Goal: Check status: Check status

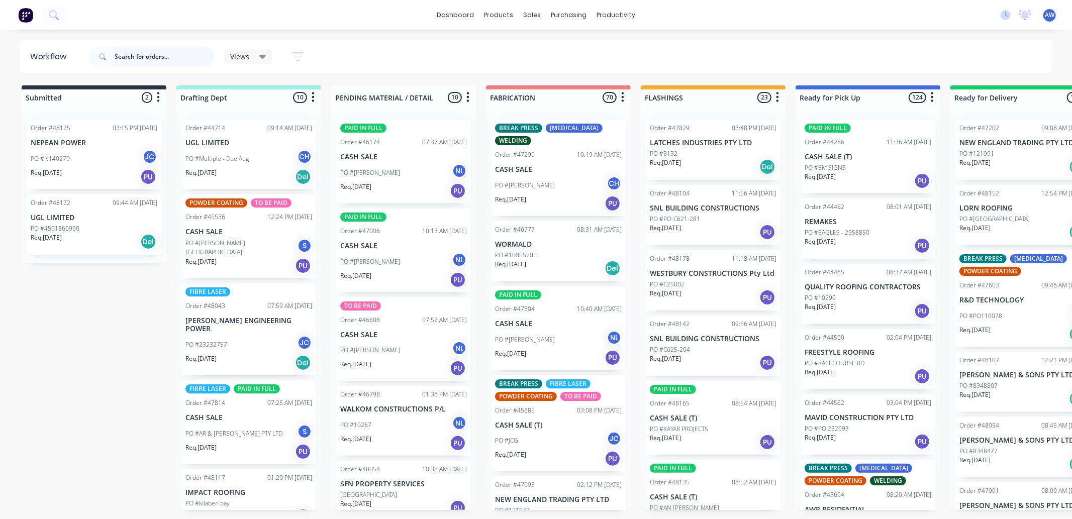
click at [140, 57] on input "text" at bounding box center [164, 57] width 99 height 20
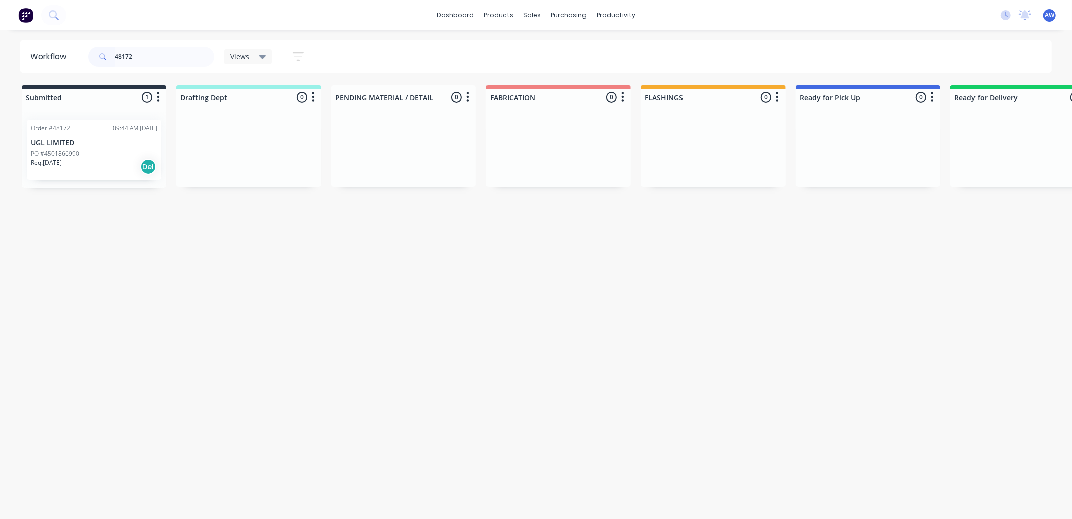
click at [84, 145] on p "UGL LIMITED" at bounding box center [94, 143] width 127 height 9
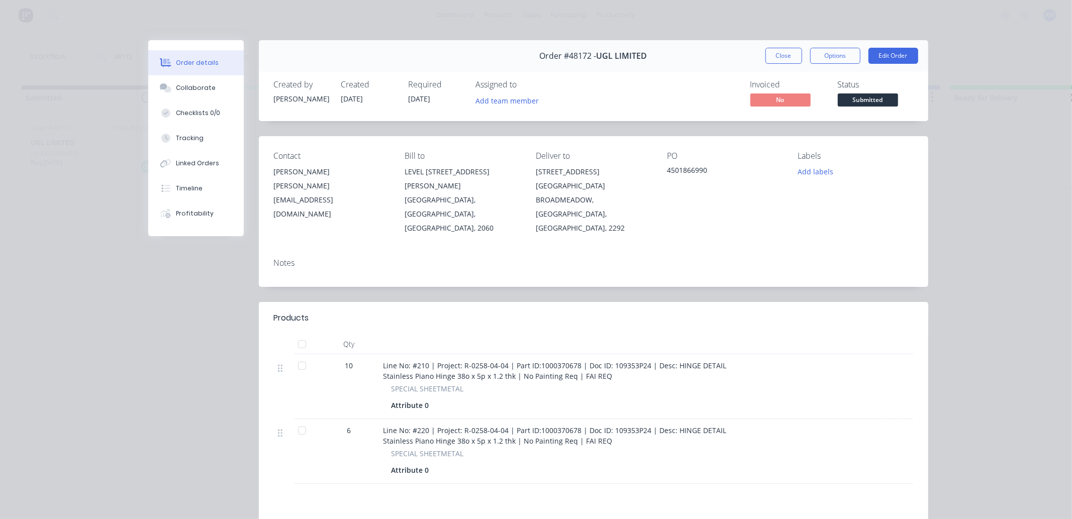
click at [300, 356] on div at bounding box center [302, 366] width 20 height 20
click at [299, 421] on div at bounding box center [302, 431] width 20 height 20
click at [189, 134] on div "Tracking" at bounding box center [190, 138] width 28 height 9
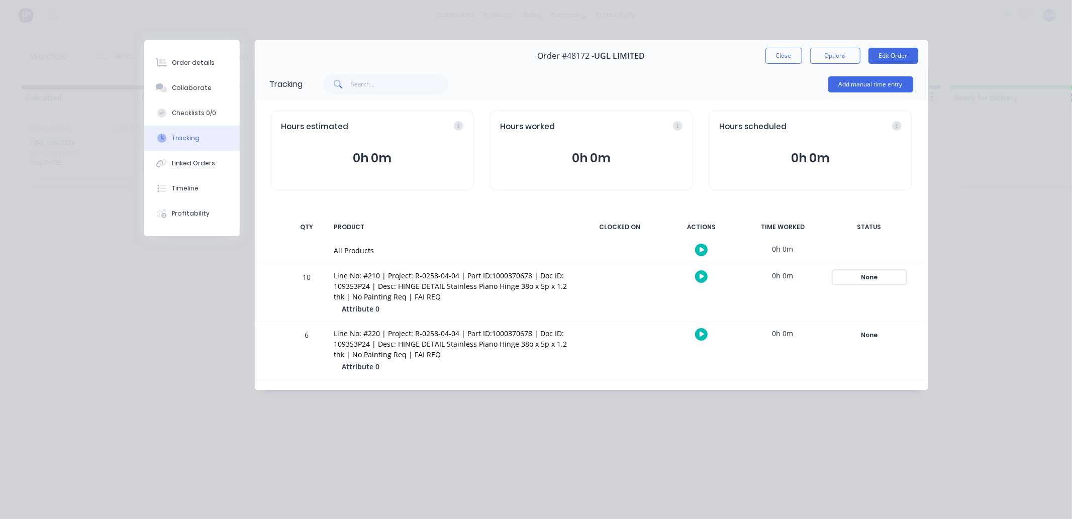
click at [865, 273] on div "None" at bounding box center [869, 277] width 72 height 13
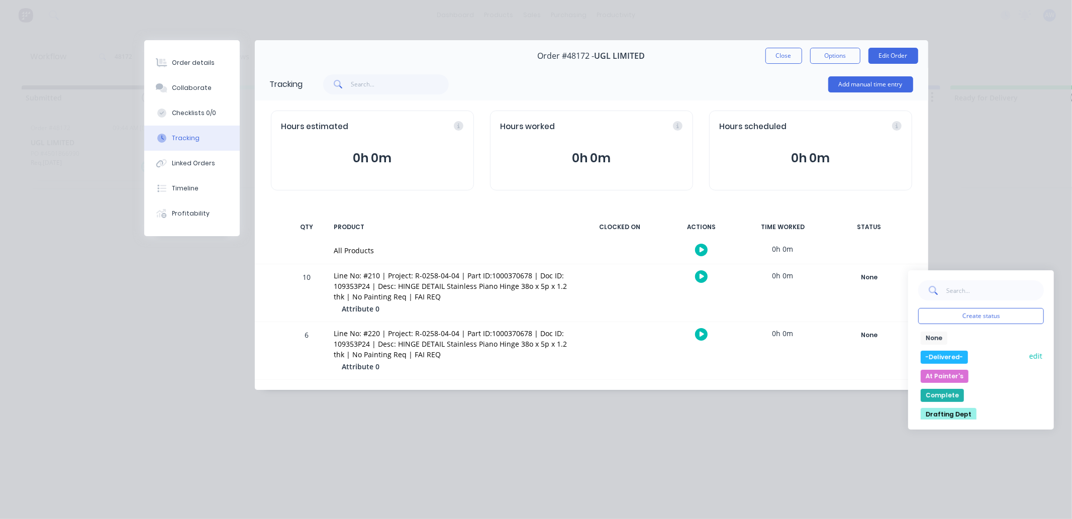
click at [933, 352] on button "-Delivered-" at bounding box center [944, 357] width 47 height 13
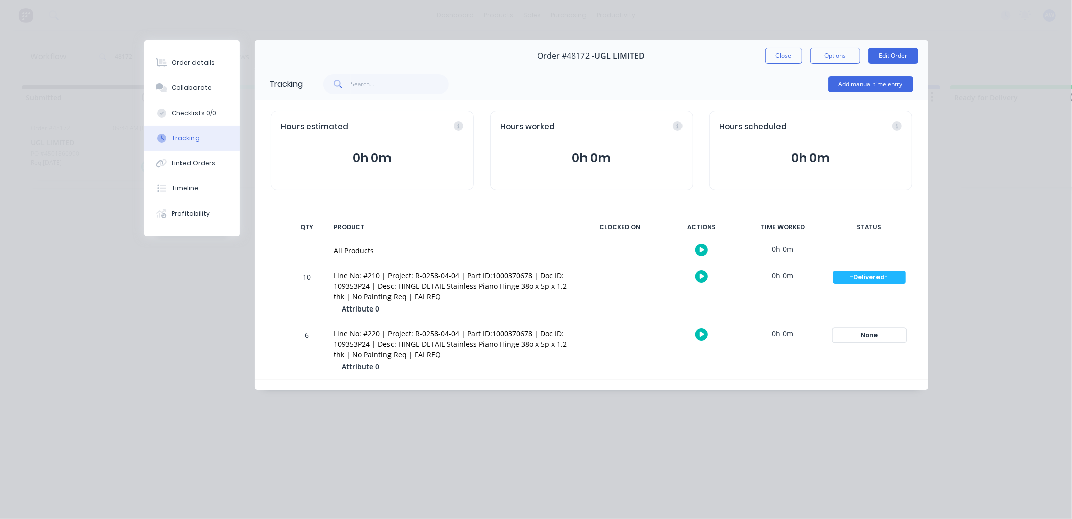
click at [861, 334] on div "None" at bounding box center [869, 335] width 72 height 13
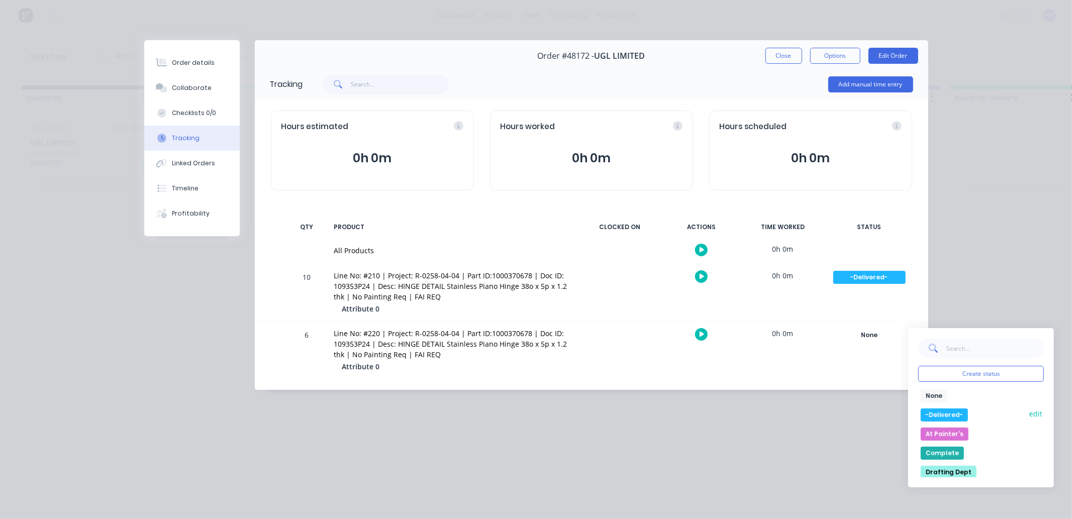
click at [929, 411] on button "-Delivered-" at bounding box center [944, 415] width 47 height 13
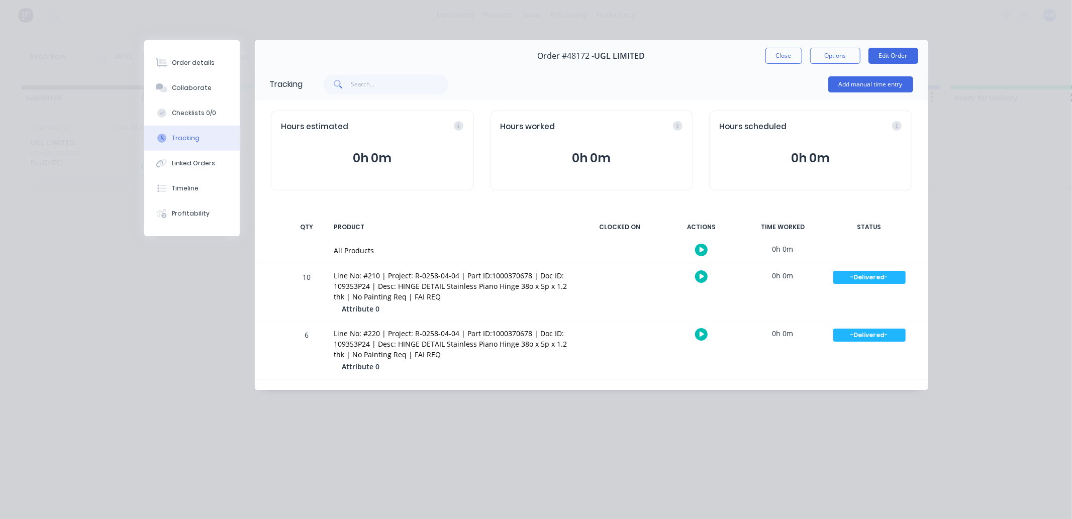
click at [784, 51] on button "Close" at bounding box center [783, 56] width 37 height 16
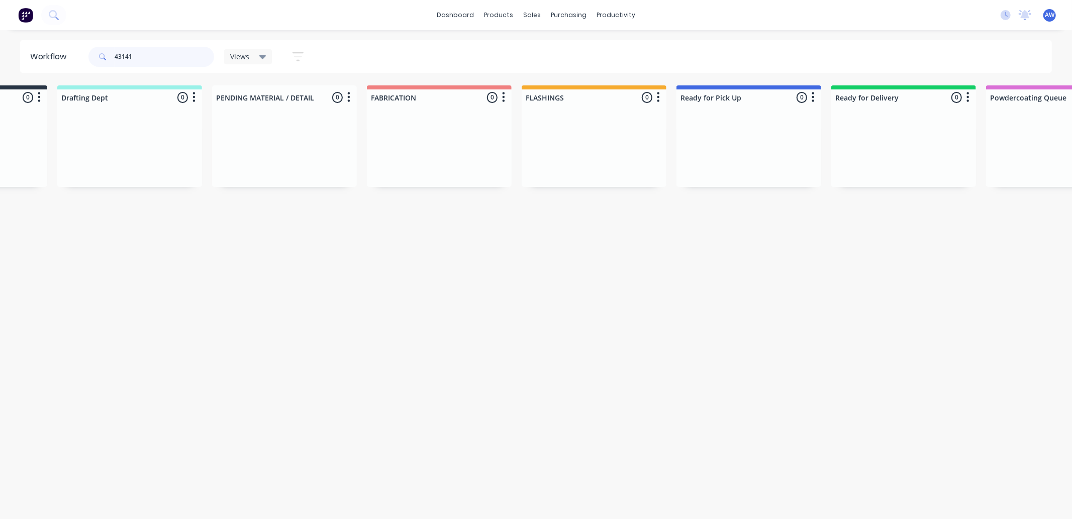
scroll to position [0, 604]
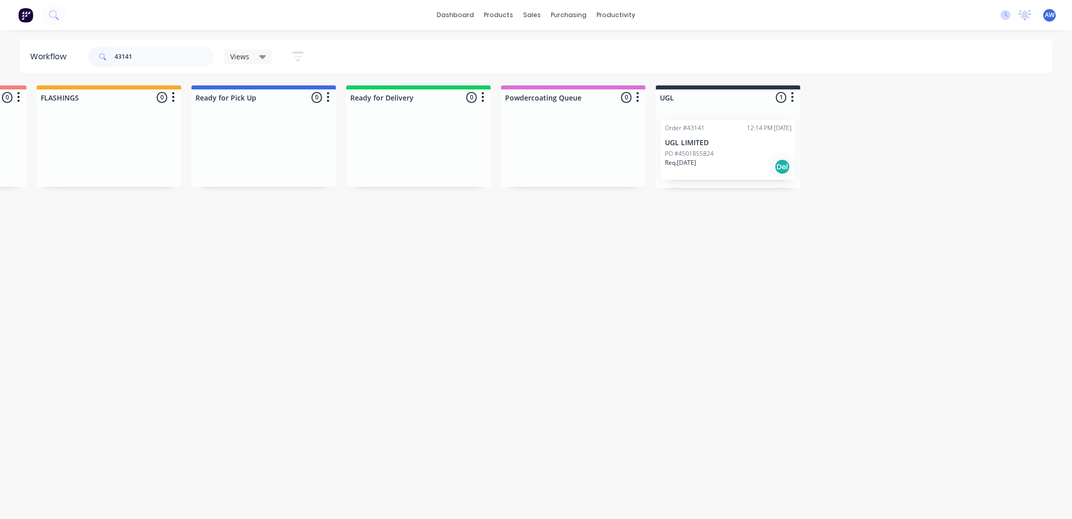
click at [745, 151] on div "PO #4501855824" at bounding box center [728, 153] width 127 height 9
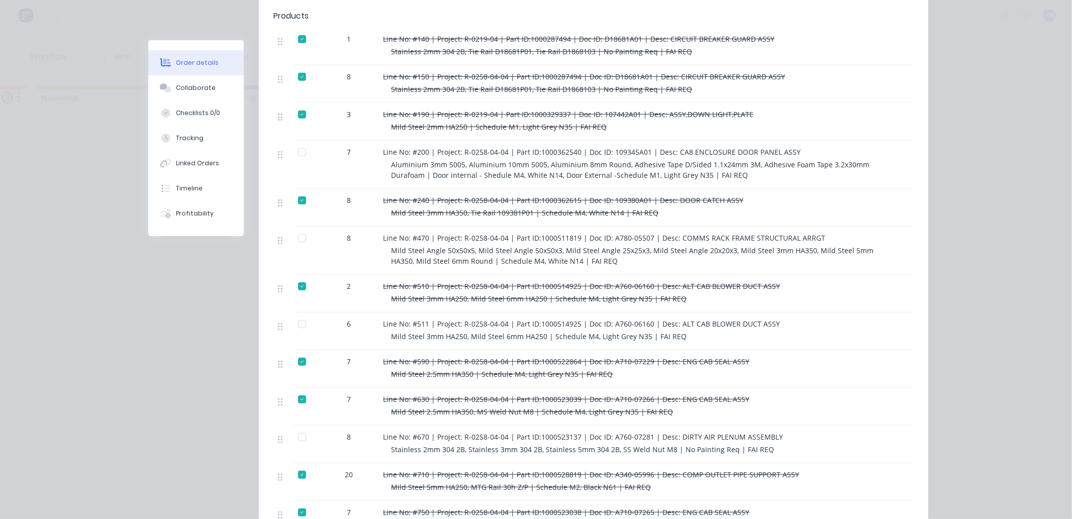
scroll to position [390, 0]
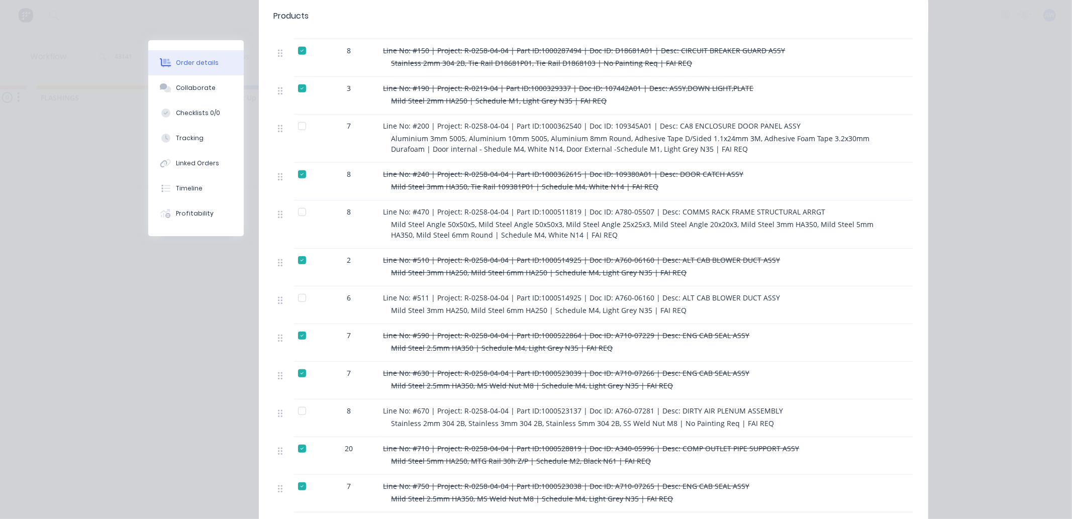
click at [298, 288] on div at bounding box center [302, 298] width 20 height 20
click at [194, 137] on div "Tracking" at bounding box center [190, 138] width 28 height 9
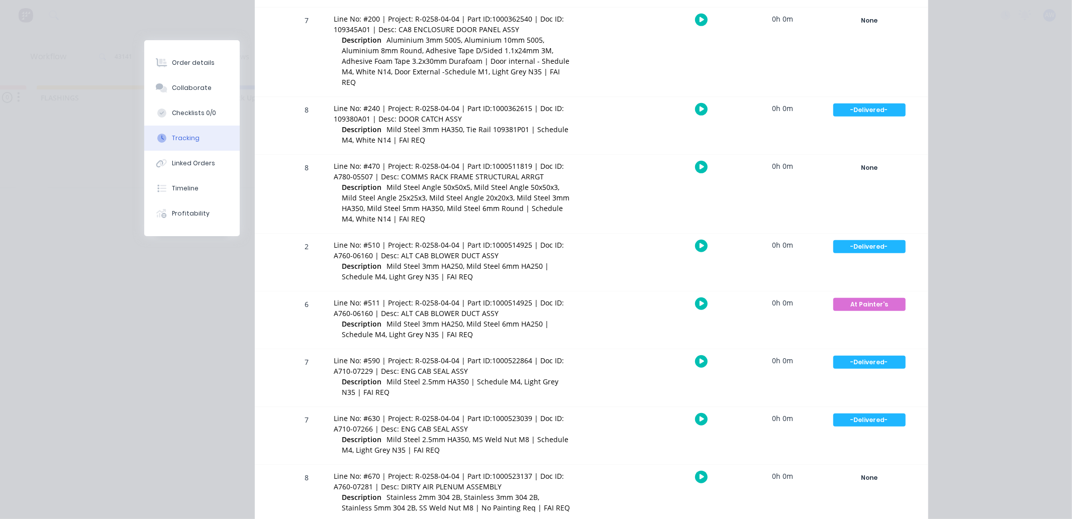
scroll to position [502, 0]
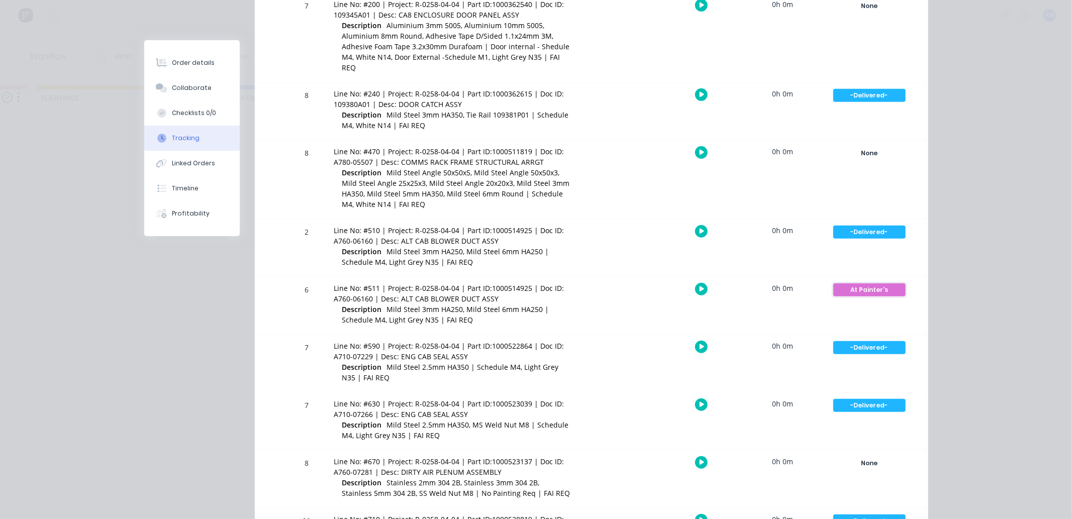
click at [867, 283] on div "At Painter's" at bounding box center [869, 289] width 72 height 13
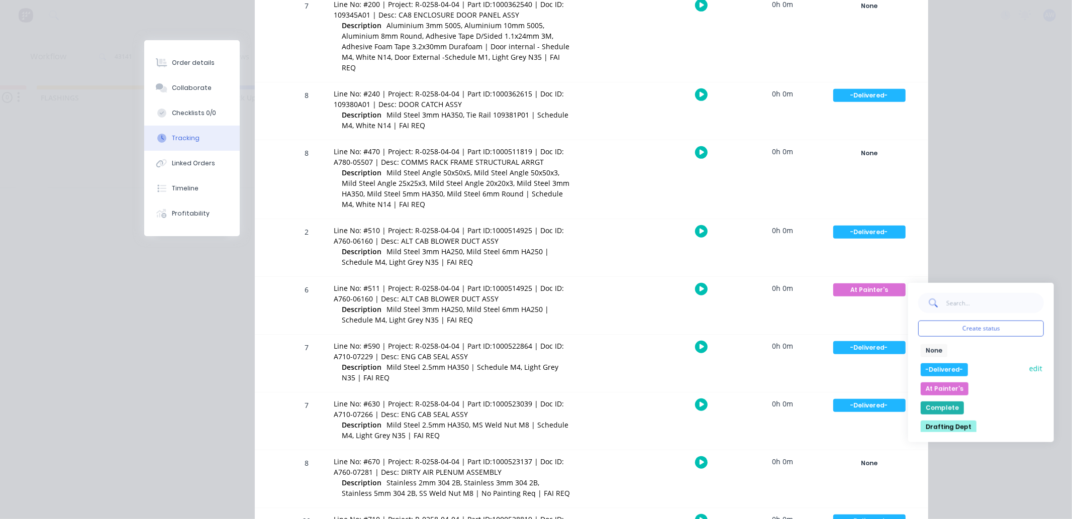
click at [941, 363] on button "-Delivered-" at bounding box center [944, 369] width 47 height 13
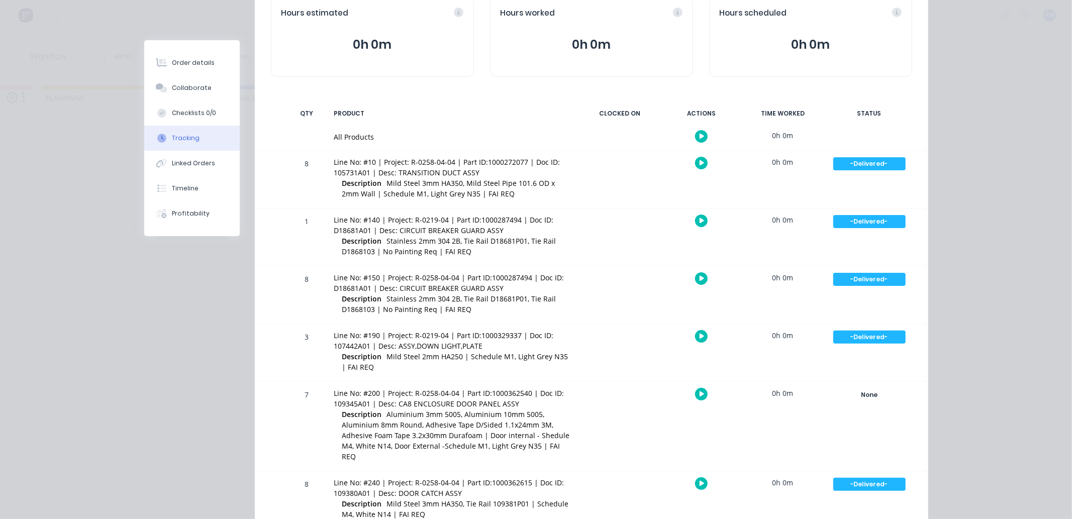
scroll to position [0, 0]
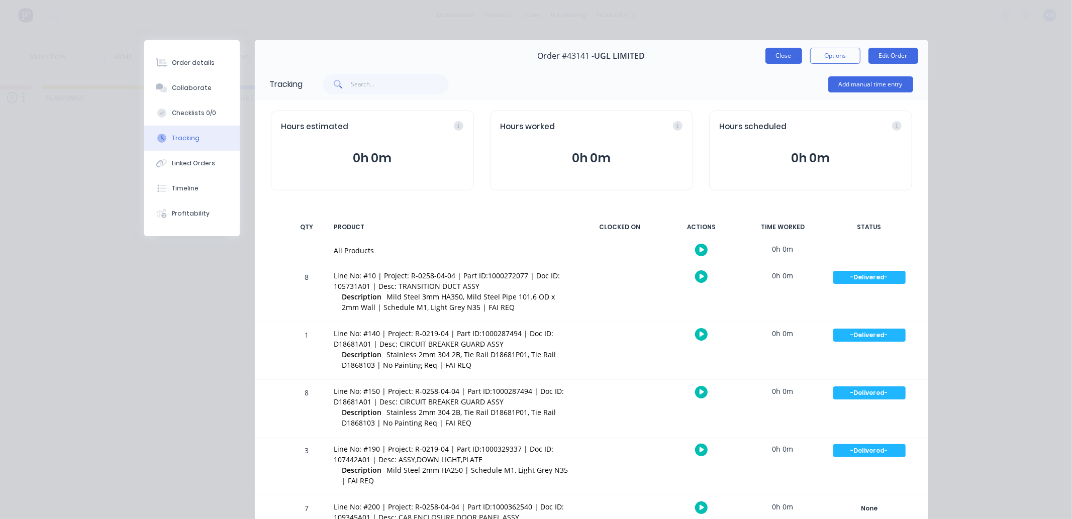
click at [776, 51] on button "Close" at bounding box center [783, 56] width 37 height 16
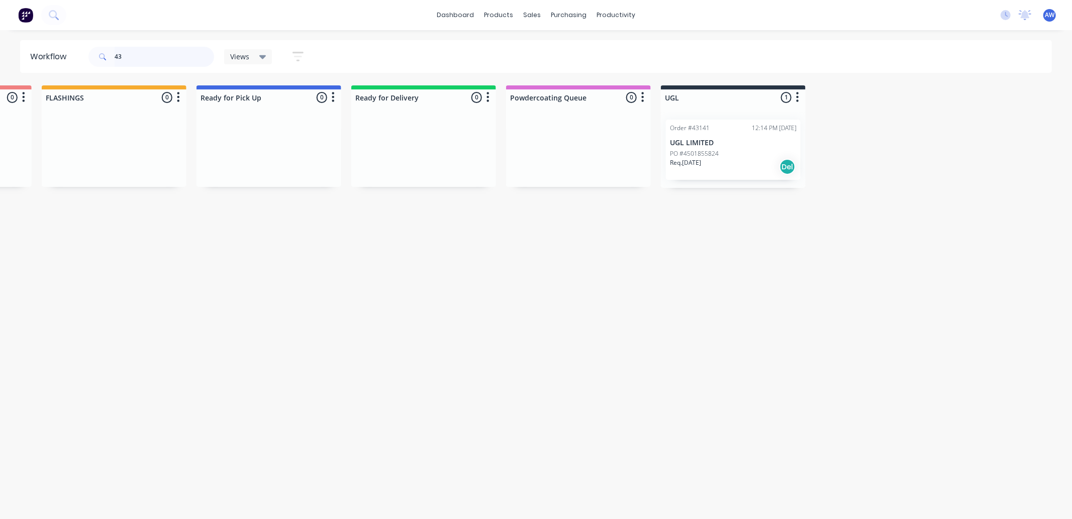
type input "4"
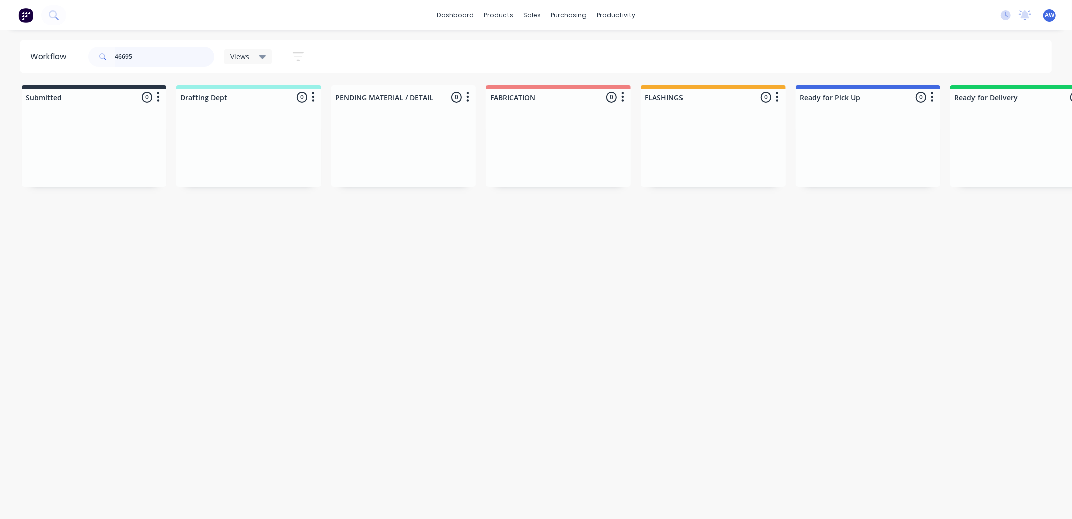
scroll to position [0, 604]
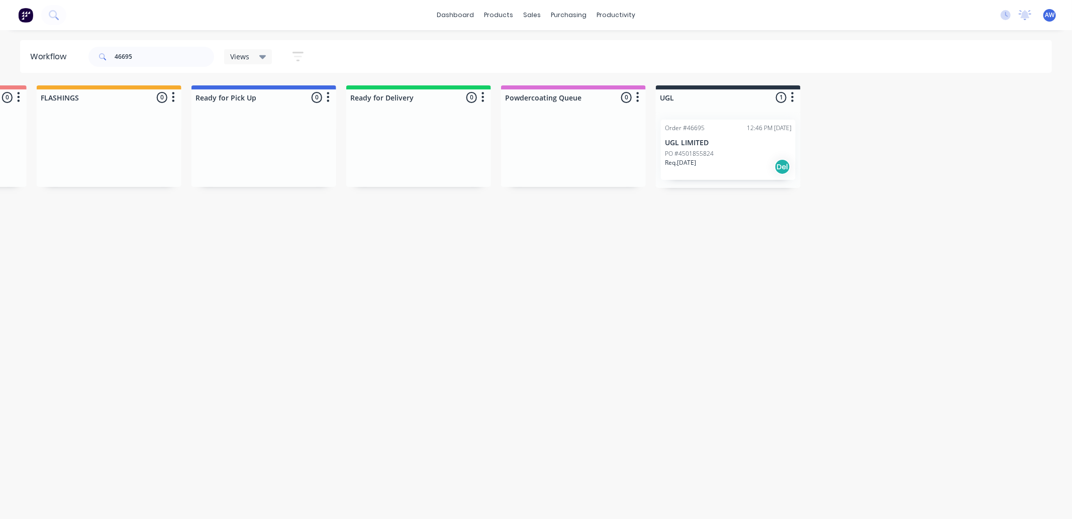
click at [760, 163] on div "Req. [DATE] Del" at bounding box center [728, 166] width 127 height 17
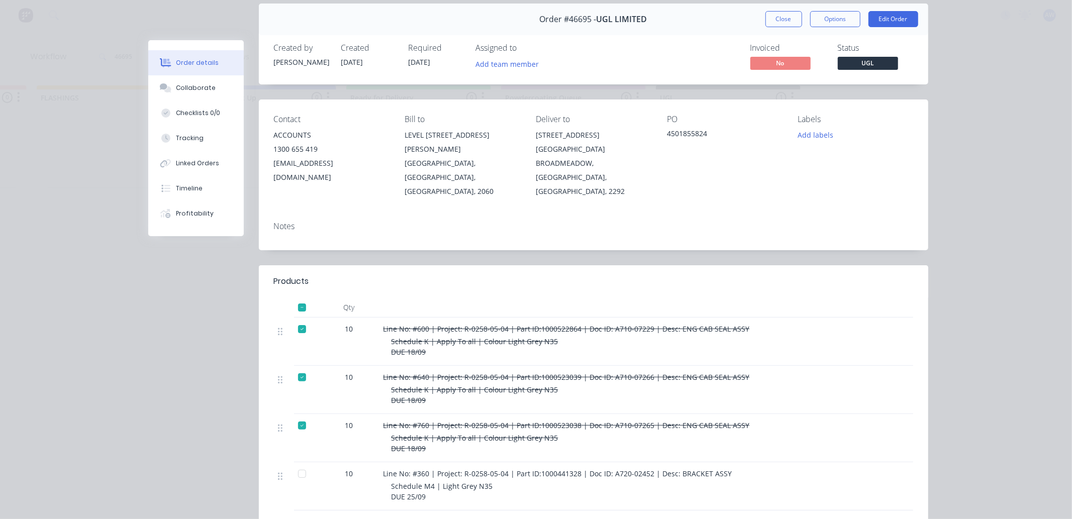
scroll to position [112, 0]
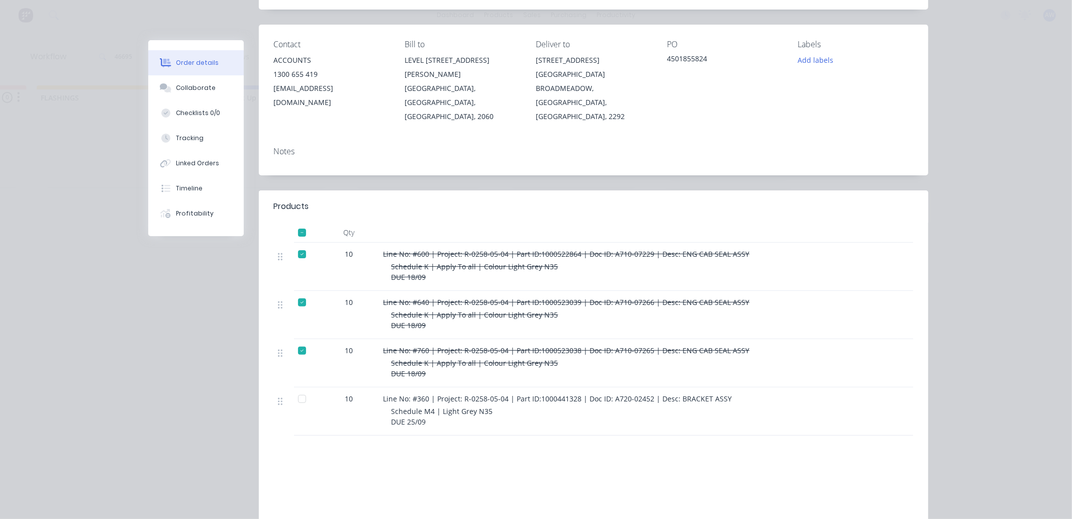
click at [299, 389] on div at bounding box center [302, 399] width 20 height 20
click at [194, 134] on div "Tracking" at bounding box center [190, 138] width 28 height 9
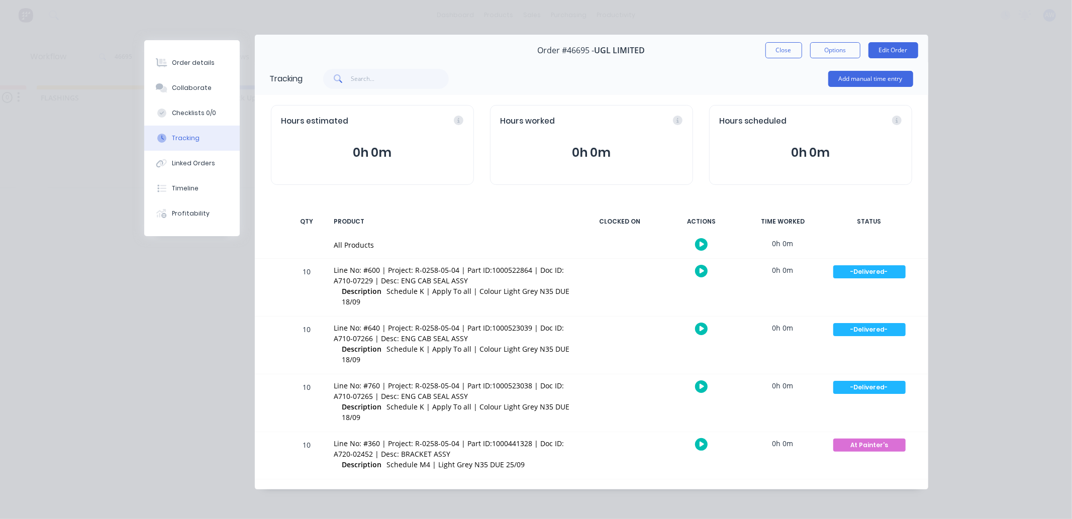
scroll to position [7, 0]
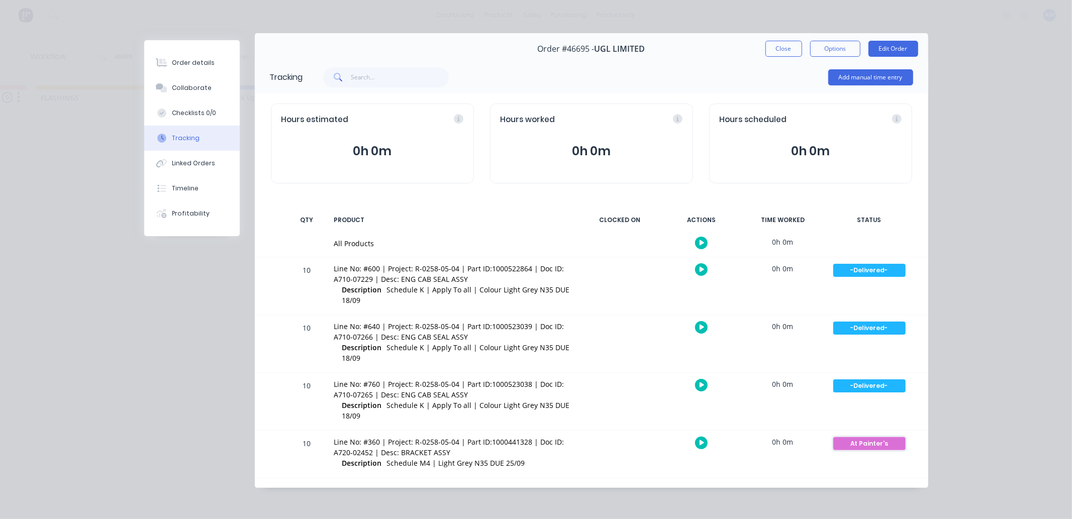
click at [866, 446] on div "At Painter's" at bounding box center [869, 443] width 72 height 13
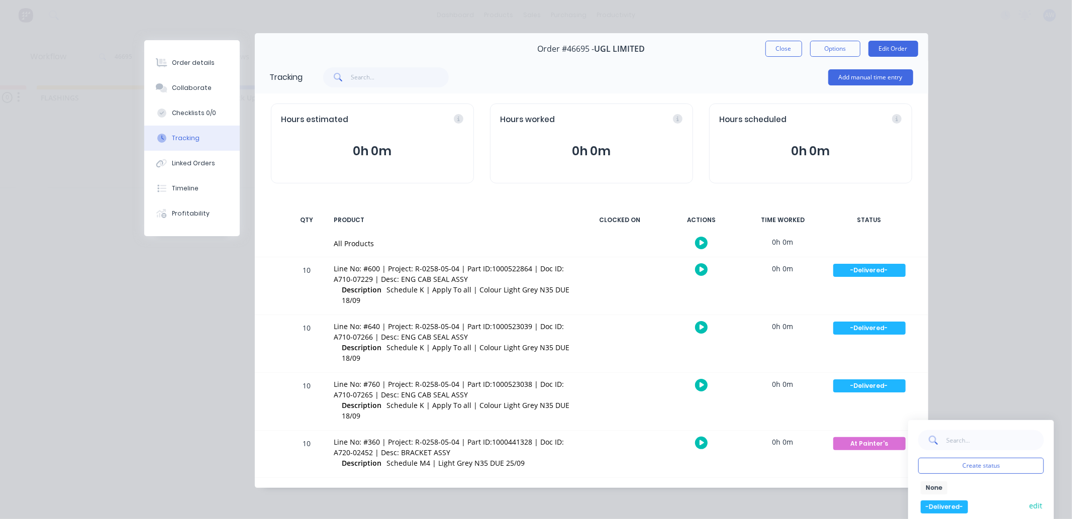
click at [950, 509] on button "-Delivered-" at bounding box center [944, 506] width 47 height 13
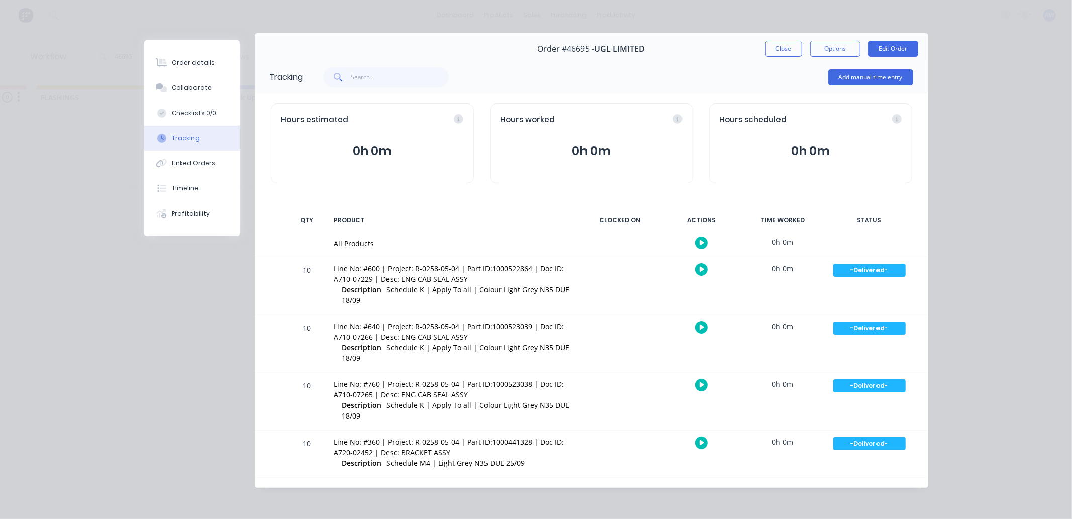
drag, startPoint x: 773, startPoint y: 45, endPoint x: 685, endPoint y: 121, distance: 115.8
click at [772, 45] on button "Close" at bounding box center [783, 49] width 37 height 16
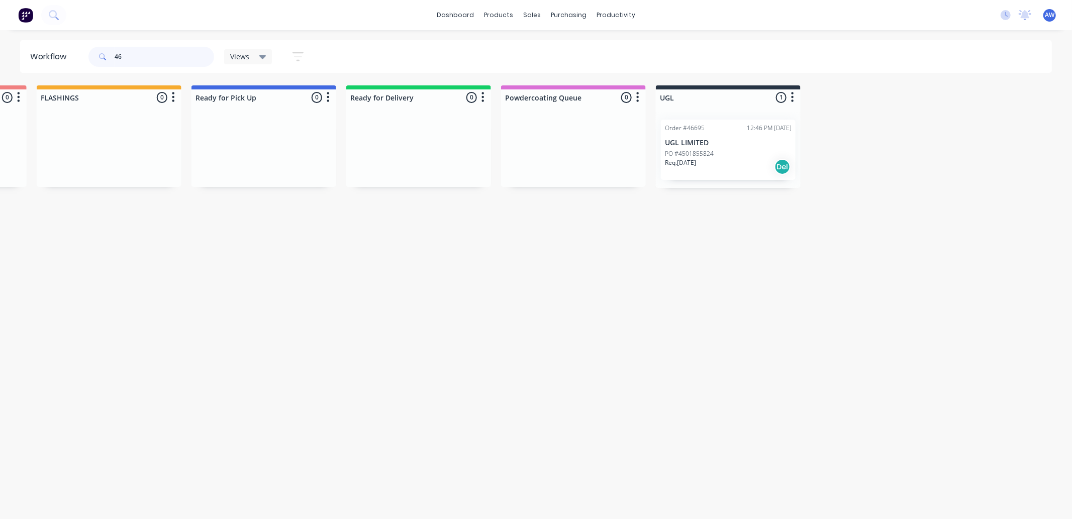
type input "4"
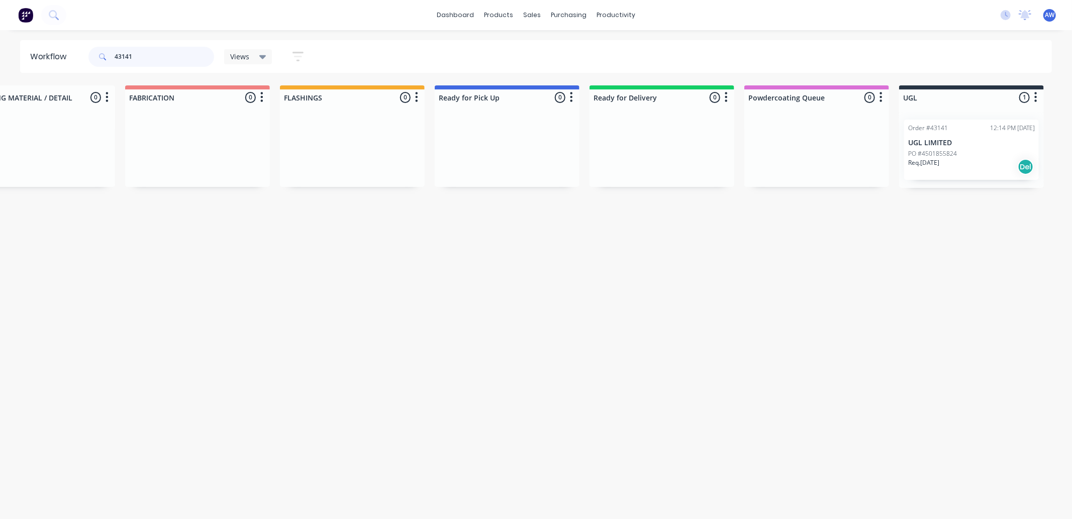
scroll to position [0, 604]
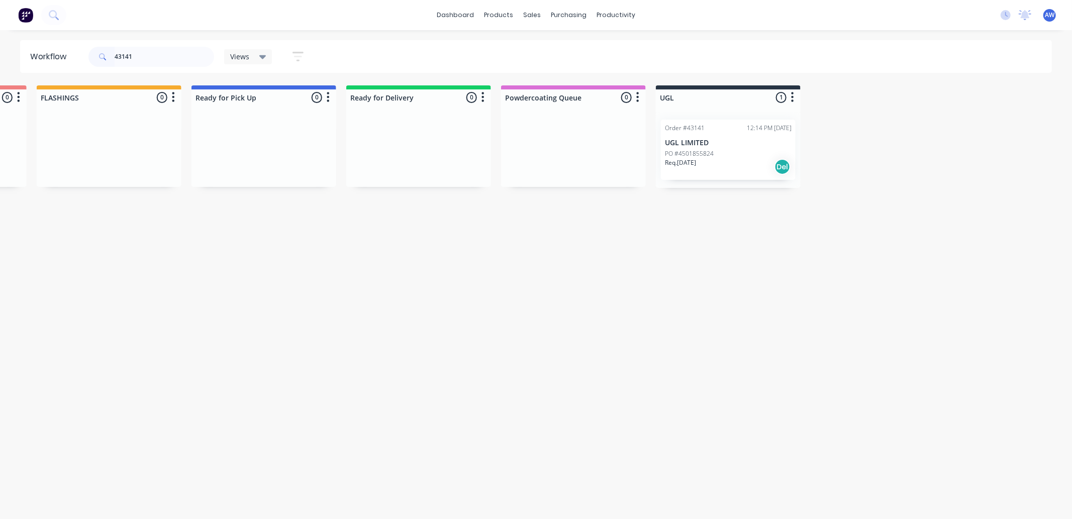
click at [697, 147] on p "UGL LIMITED" at bounding box center [728, 143] width 127 height 9
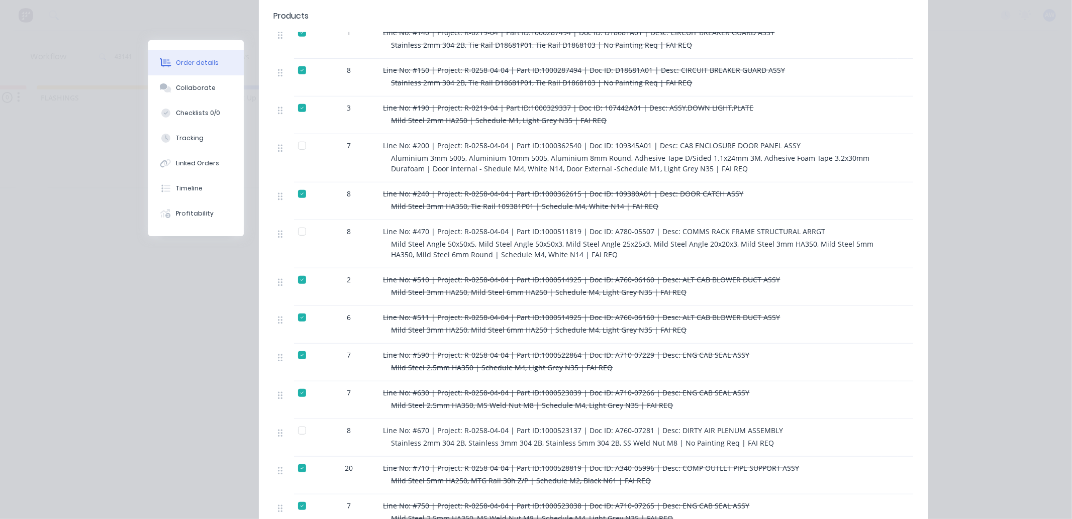
scroll to position [390, 0]
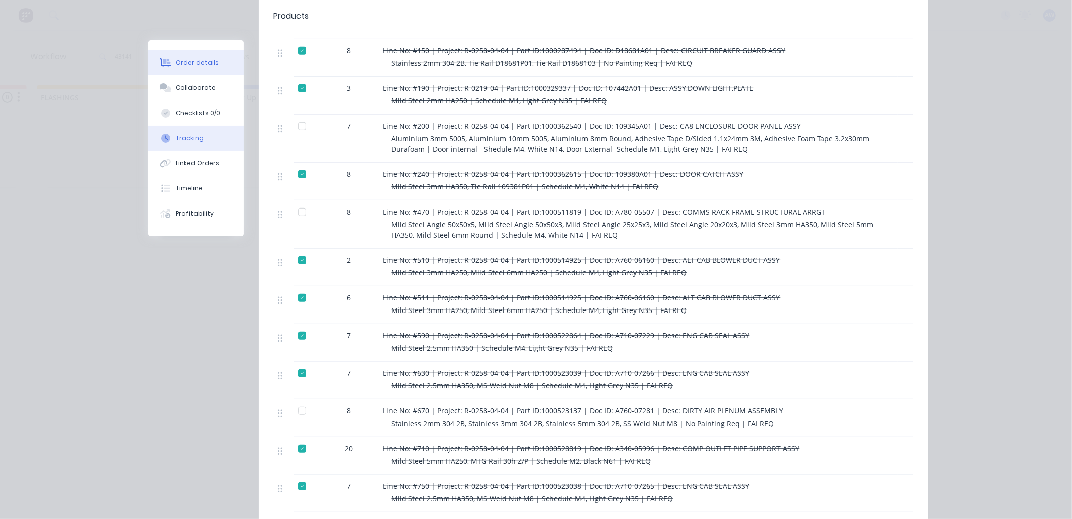
click at [193, 130] on button "Tracking" at bounding box center [195, 138] width 95 height 25
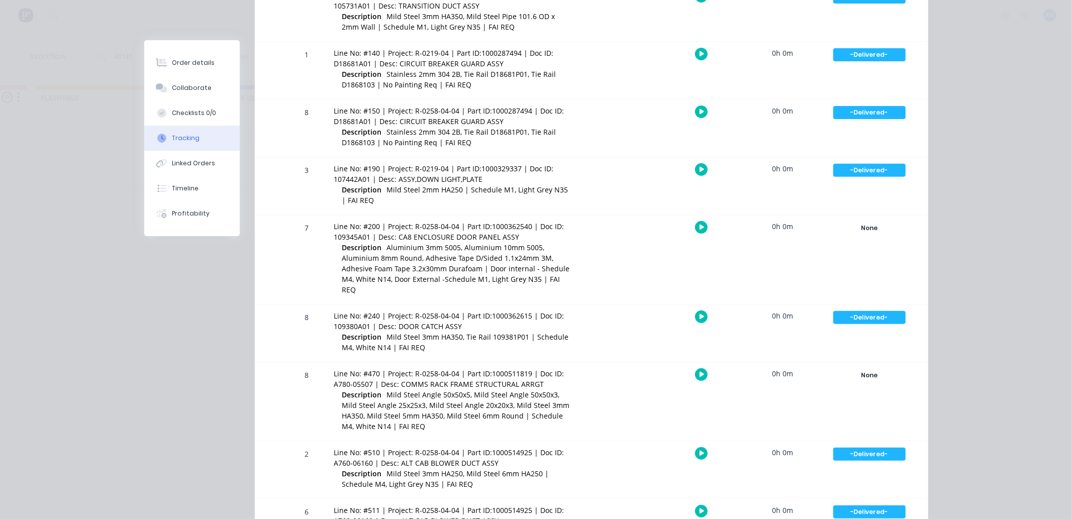
scroll to position [0, 0]
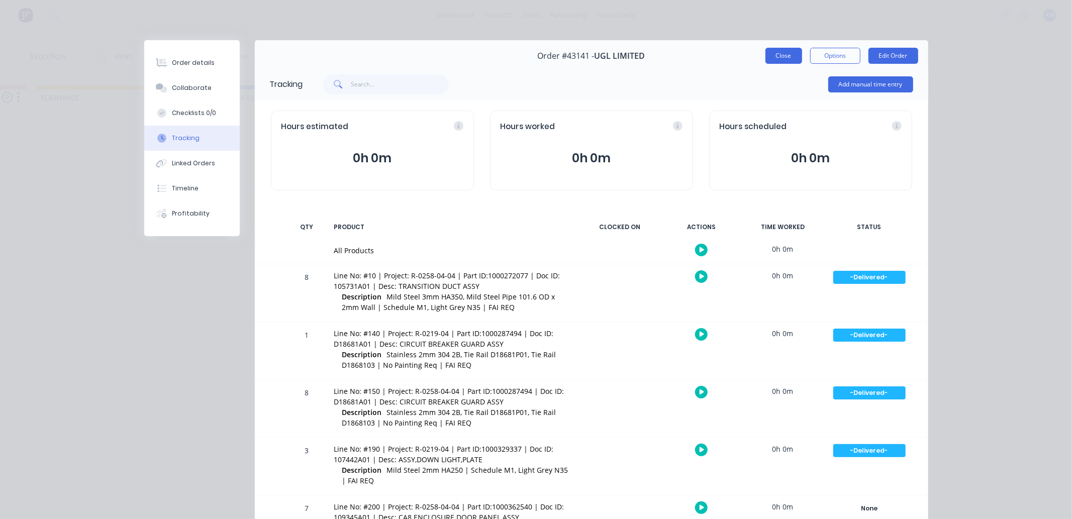
click at [786, 54] on button "Close" at bounding box center [783, 56] width 37 height 16
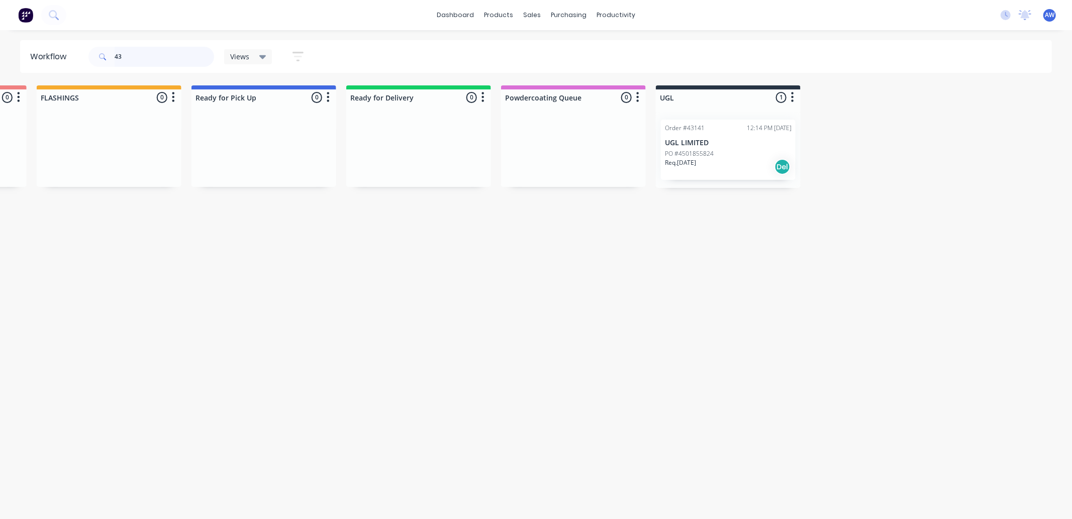
type input "4"
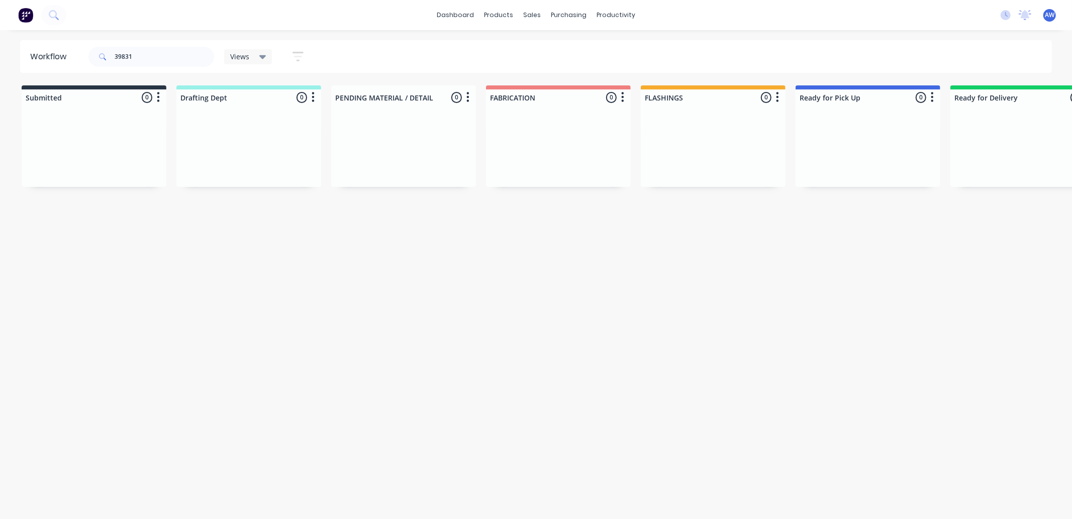
drag, startPoint x: 486, startPoint y: 518, endPoint x: 721, endPoint y: 517, distance: 234.2
click at [807, 459] on html "dashboard products sales purchasing productivity dashboard products Product Cat…" at bounding box center [536, 229] width 1072 height 459
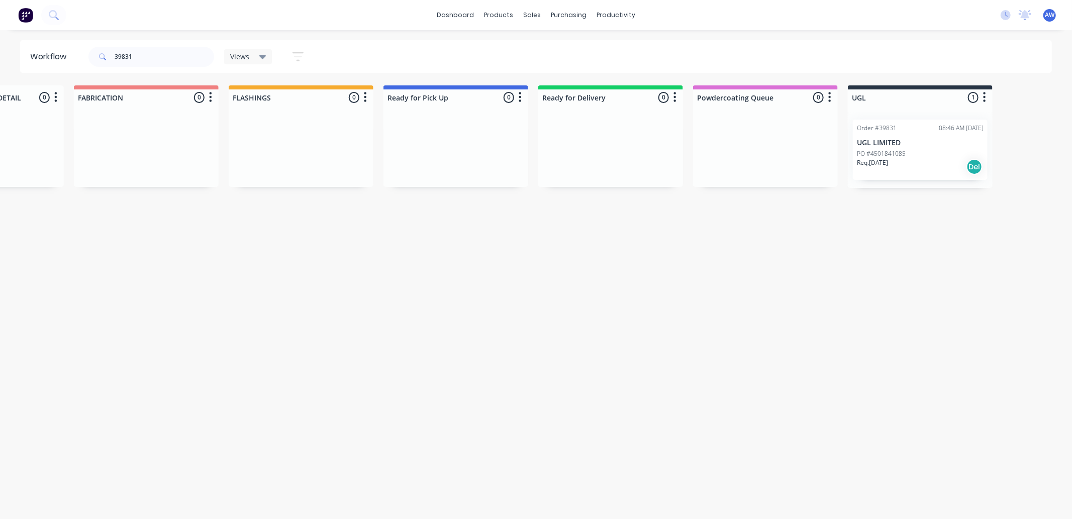
scroll to position [0, 604]
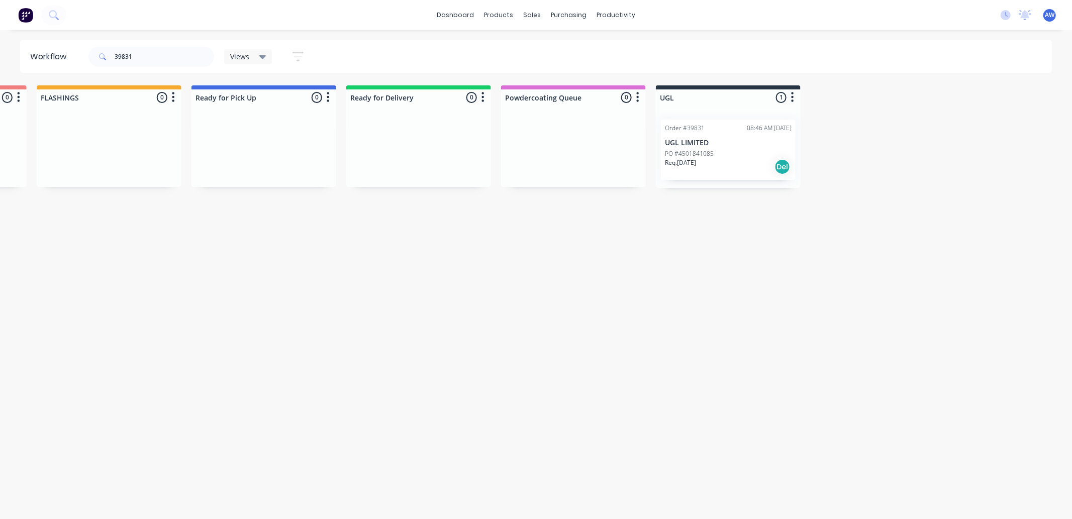
click at [687, 147] on p "UGL LIMITED" at bounding box center [728, 143] width 127 height 9
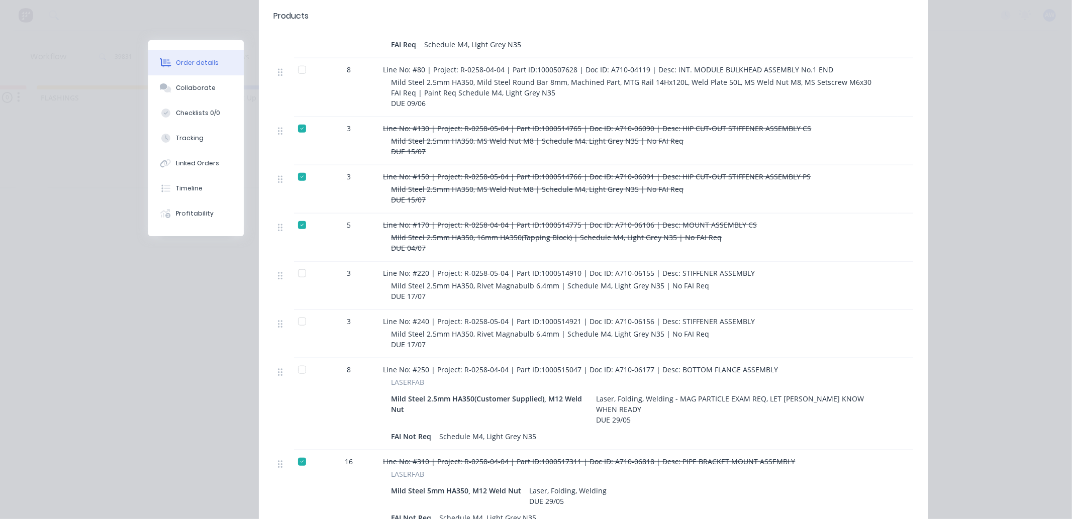
scroll to position [726, 0]
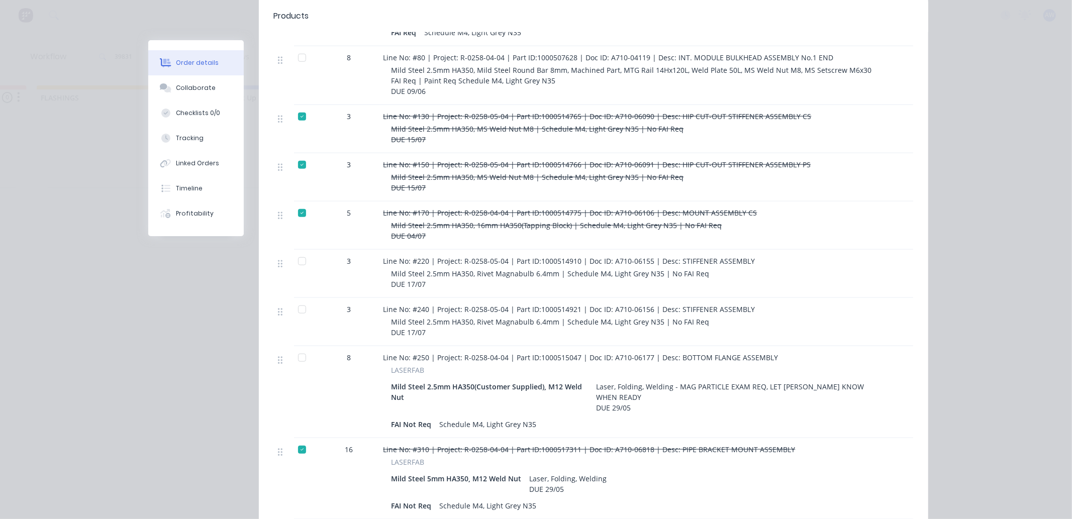
click at [297, 251] on div at bounding box center [302, 261] width 20 height 20
click at [295, 299] on div at bounding box center [302, 309] width 20 height 20
click at [193, 139] on div "Tracking" at bounding box center [190, 138] width 28 height 9
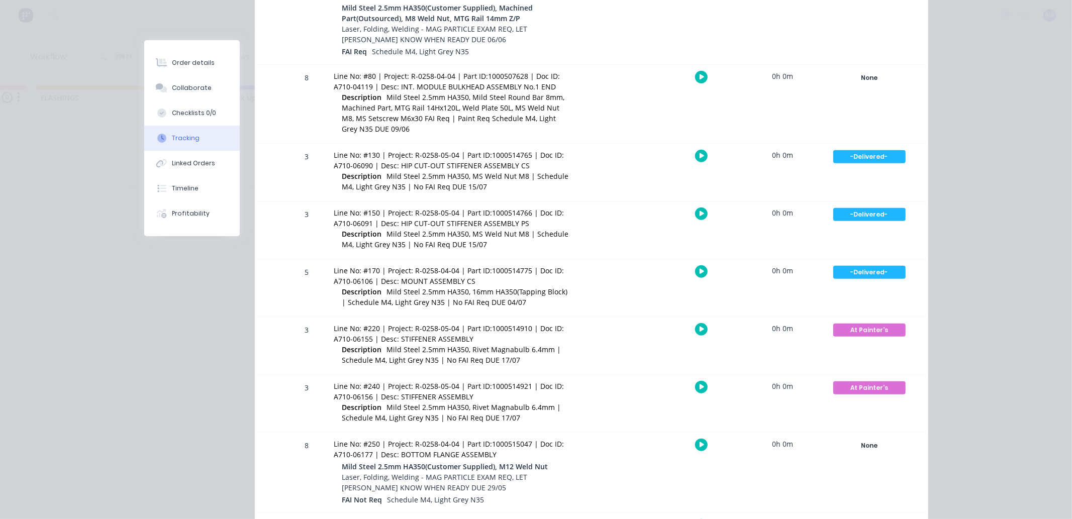
scroll to position [614, 0]
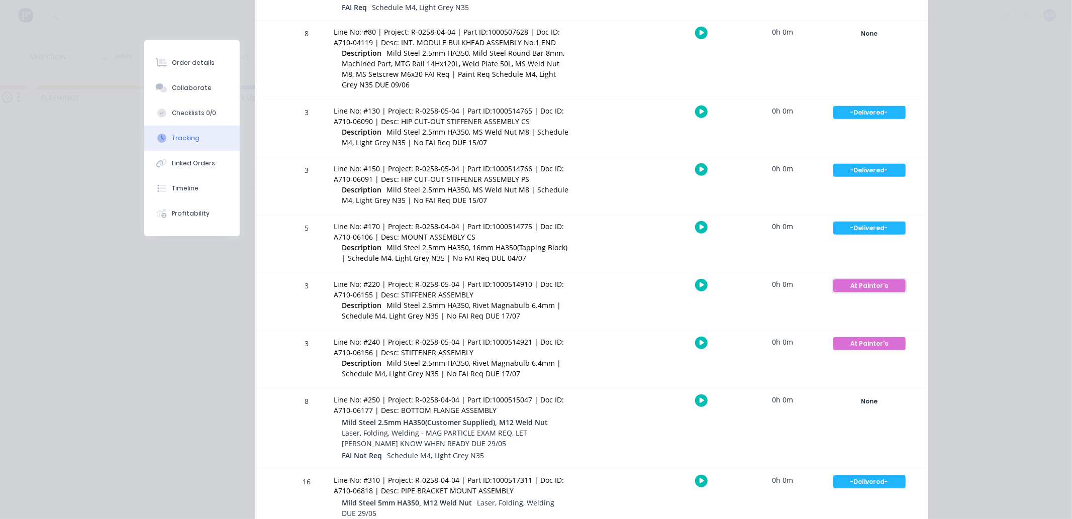
click at [873, 282] on div "At Painter's" at bounding box center [869, 285] width 72 height 13
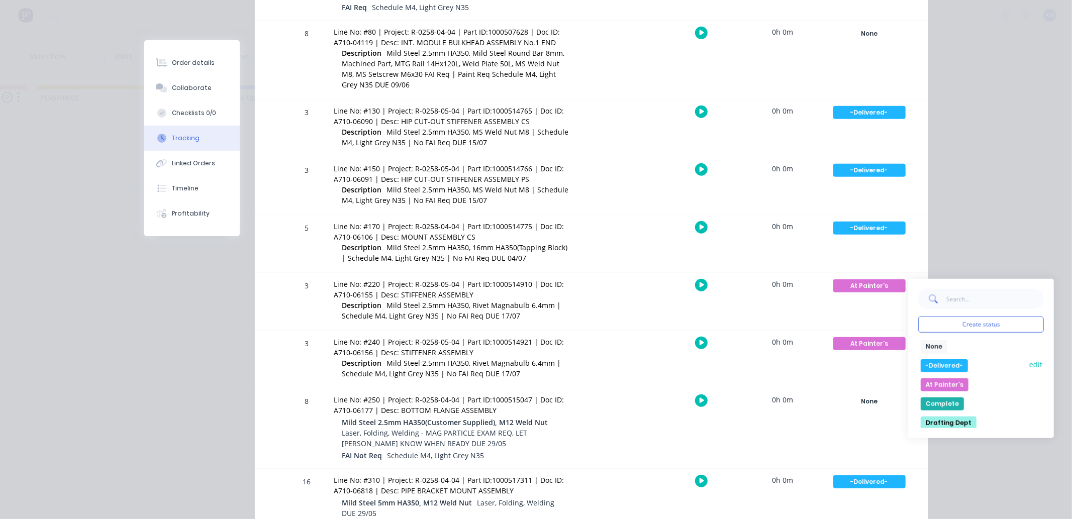
click at [942, 367] on button "-Delivered-" at bounding box center [944, 365] width 47 height 13
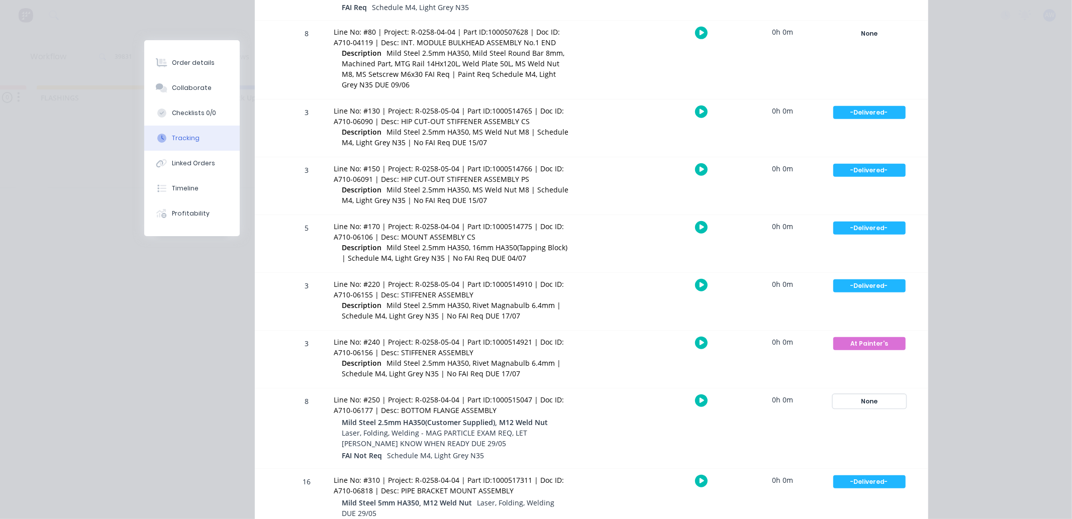
click at [862, 402] on div "None" at bounding box center [869, 401] width 72 height 13
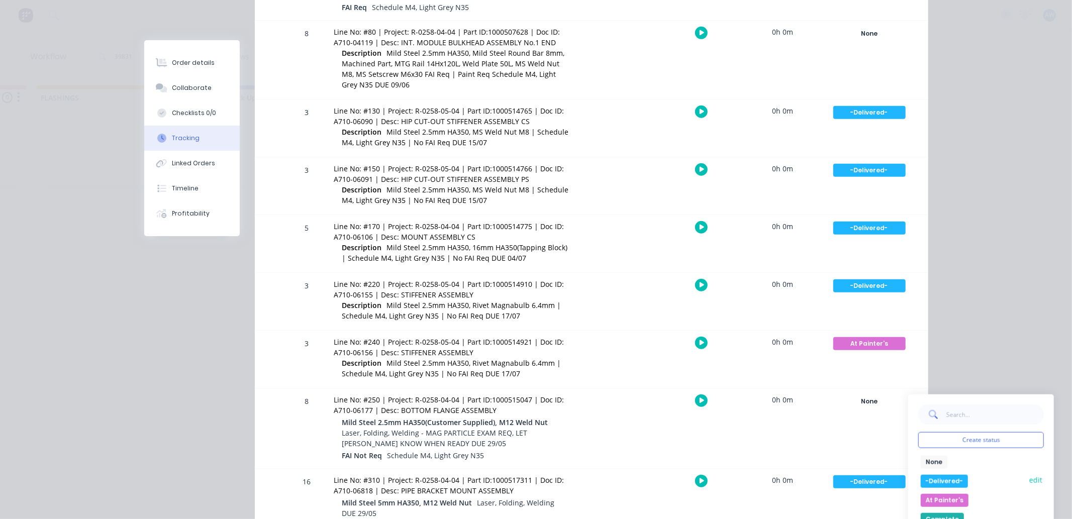
click at [931, 477] on button "-Delivered-" at bounding box center [944, 481] width 47 height 13
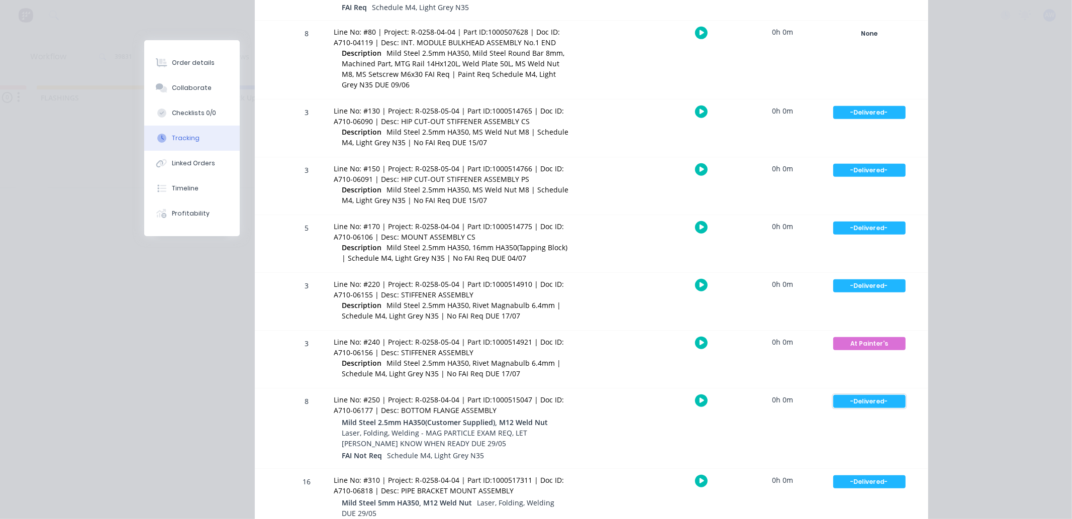
click at [869, 395] on div "-Delivered-" at bounding box center [869, 401] width 72 height 13
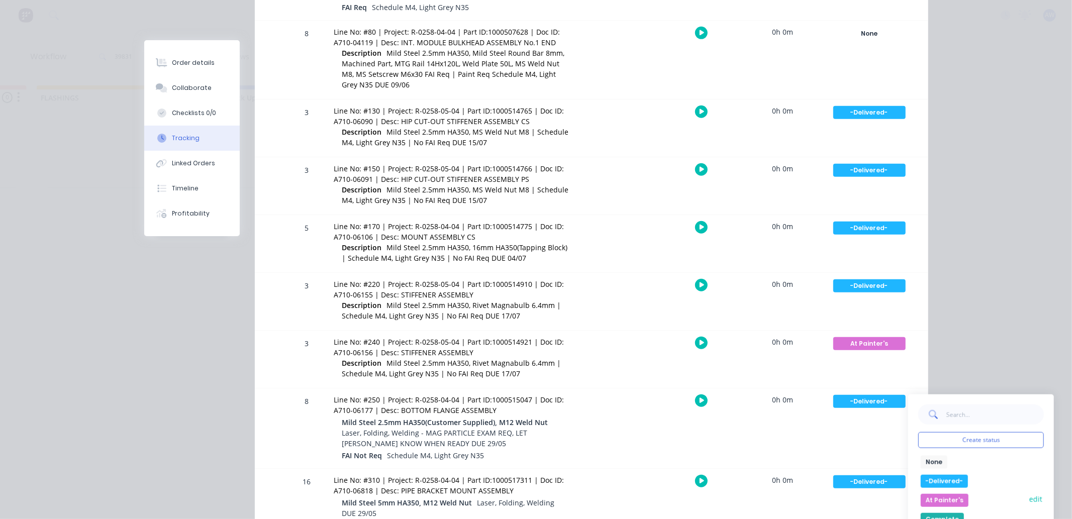
click at [933, 495] on button "At Painter's" at bounding box center [945, 500] width 48 height 13
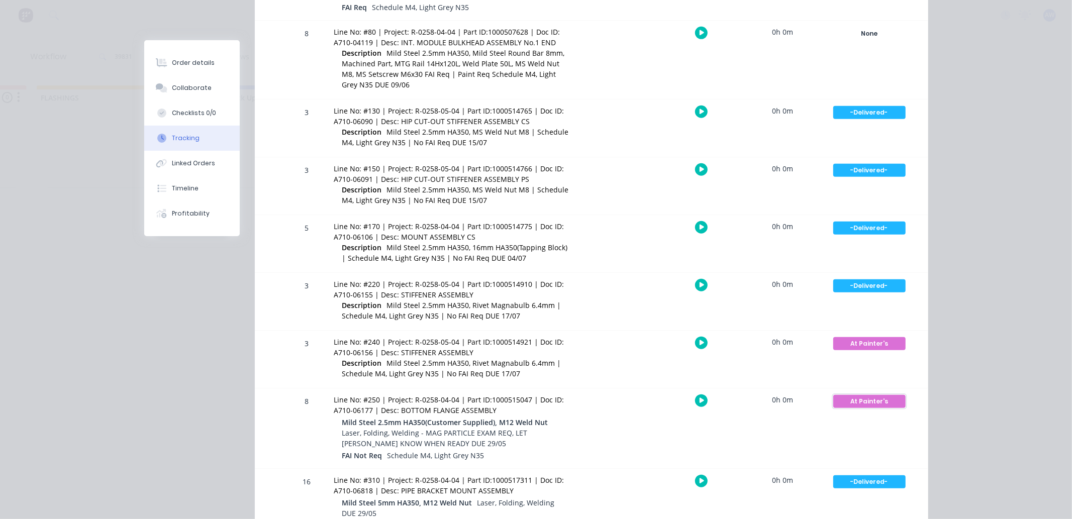
click at [866, 402] on div "At Painter's" at bounding box center [869, 401] width 72 height 13
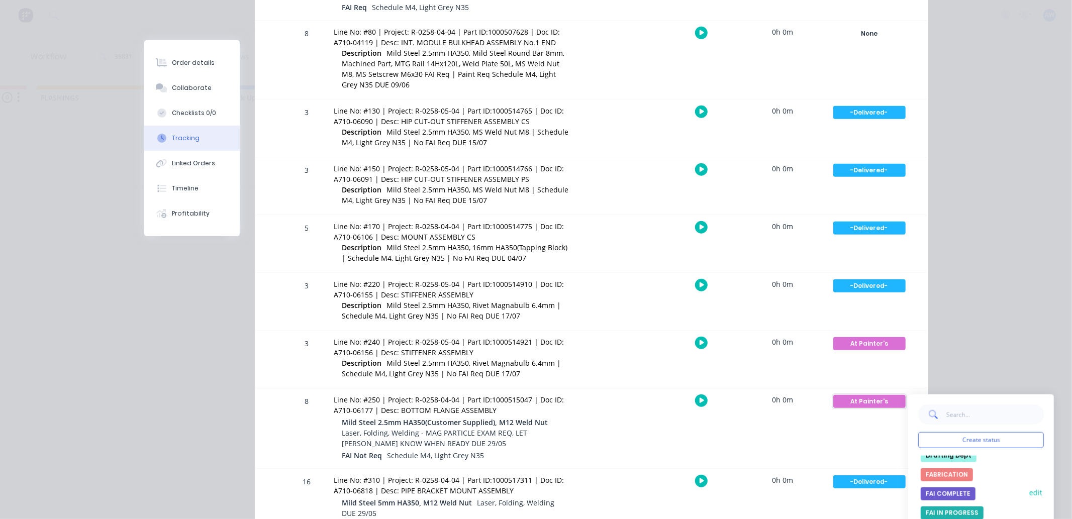
scroll to position [56, 0]
click at [935, 497] on button "FABRICATION" at bounding box center [947, 501] width 52 height 13
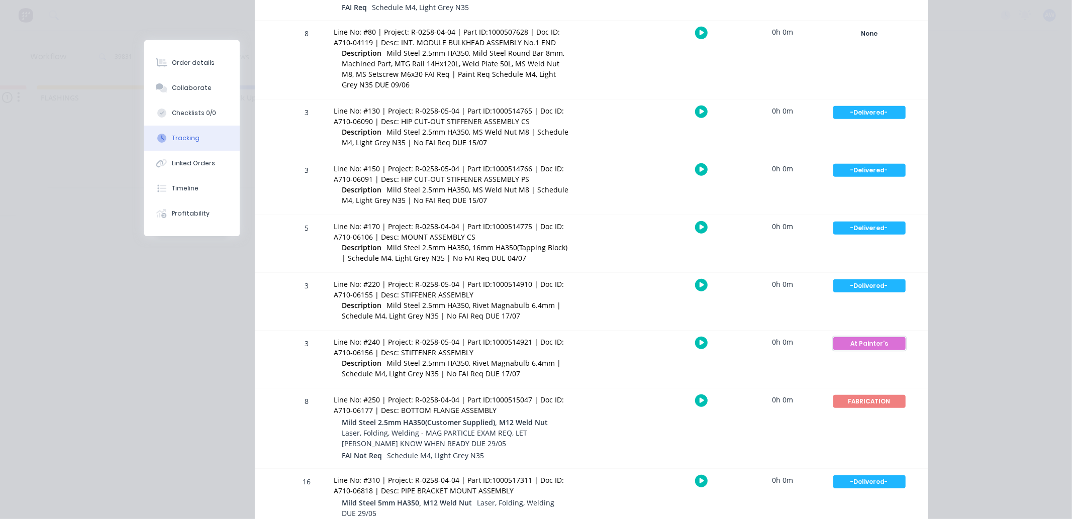
click at [863, 345] on div "At Painter's" at bounding box center [869, 343] width 72 height 13
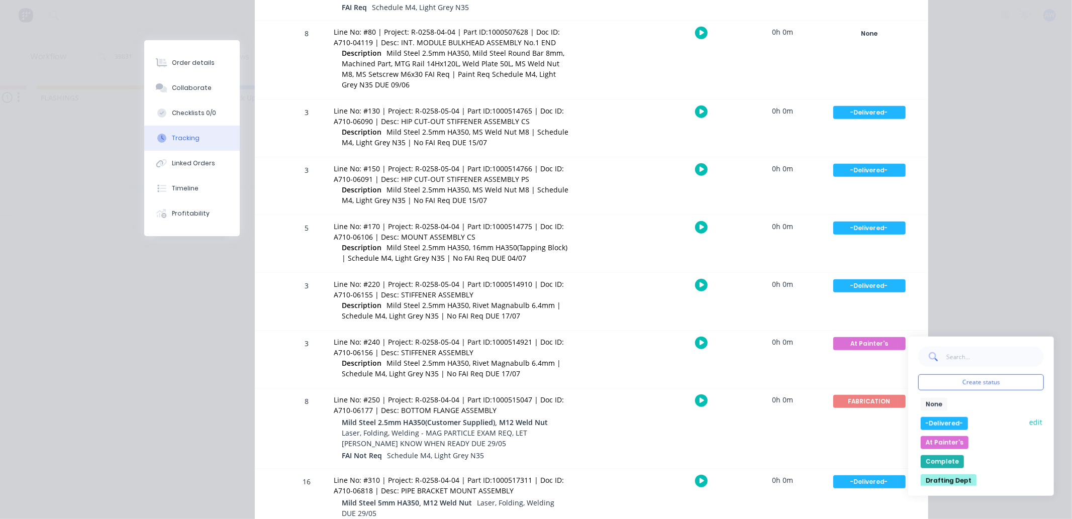
click at [937, 423] on button "-Delivered-" at bounding box center [944, 423] width 47 height 13
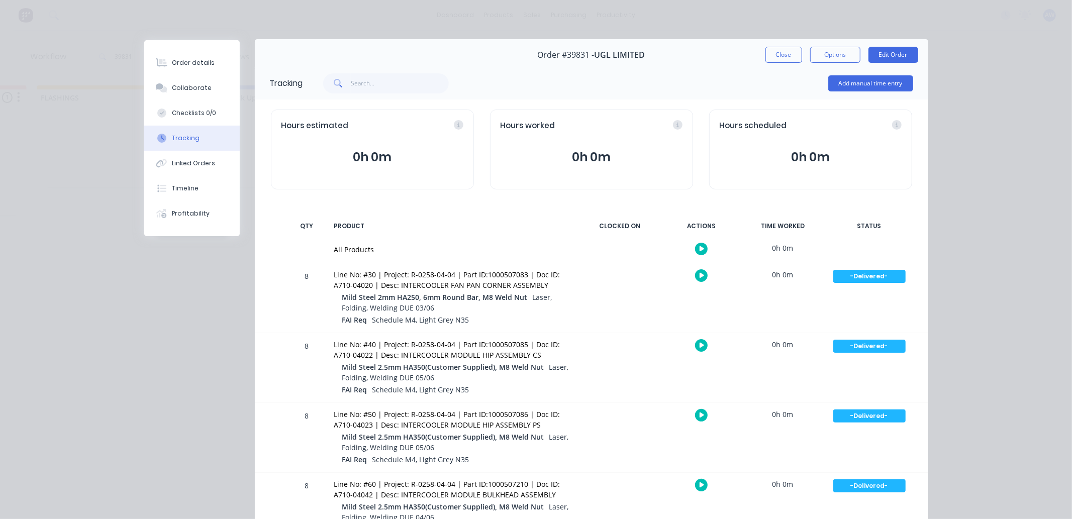
scroll to position [0, 0]
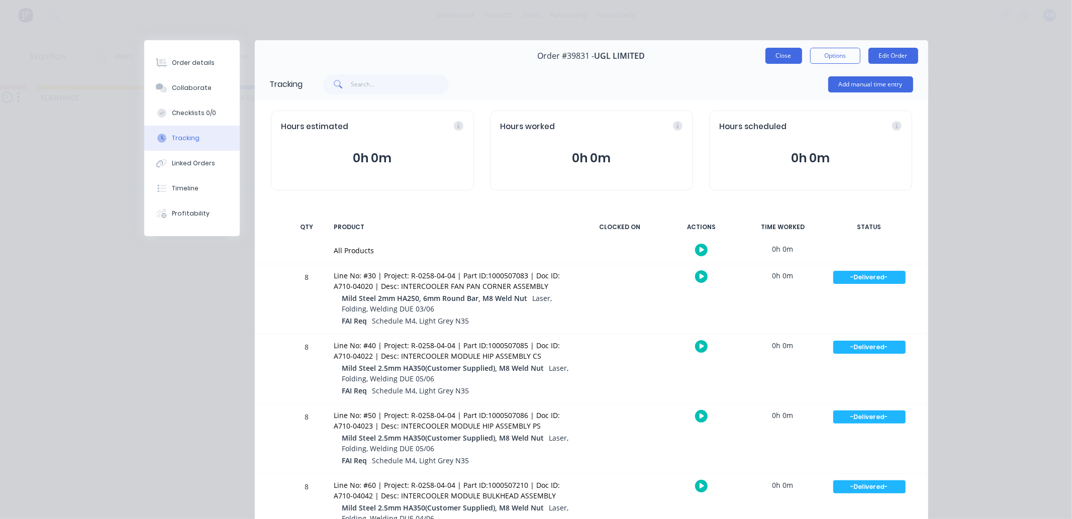
click at [779, 52] on button "Close" at bounding box center [783, 56] width 37 height 16
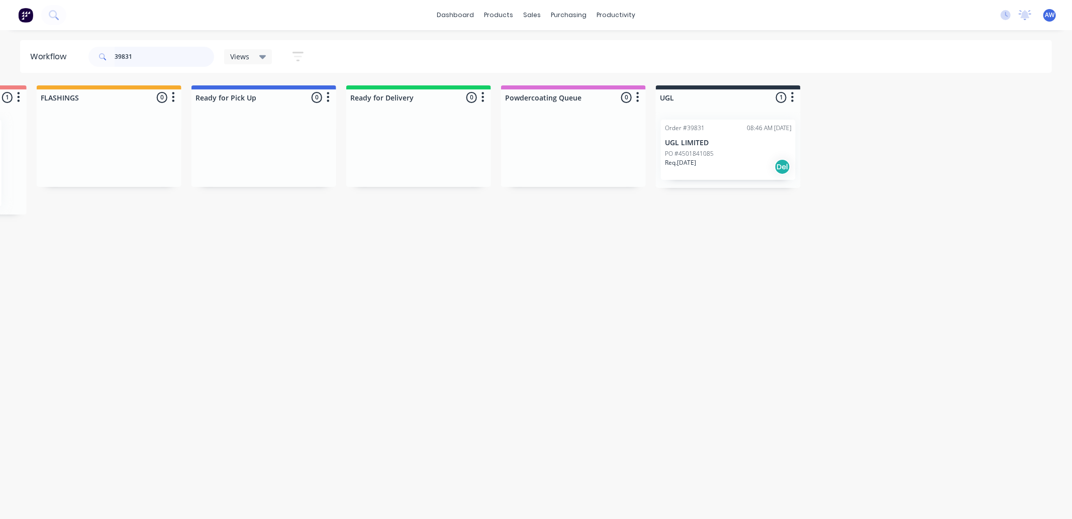
click at [161, 60] on input "39831" at bounding box center [164, 57] width 99 height 20
type input "3"
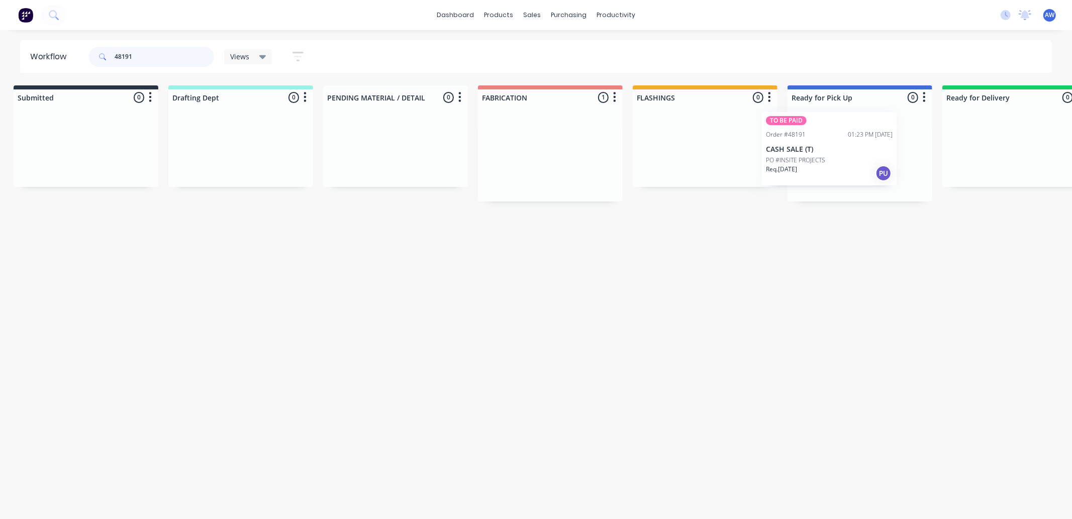
drag, startPoint x: 723, startPoint y: 171, endPoint x: 813, endPoint y: 154, distance: 92.0
click at [813, 154] on div "Submitted 0 Sort By Created date Required date Order number Customer name Most …" at bounding box center [822, 143] width 1676 height 116
type input "48191"
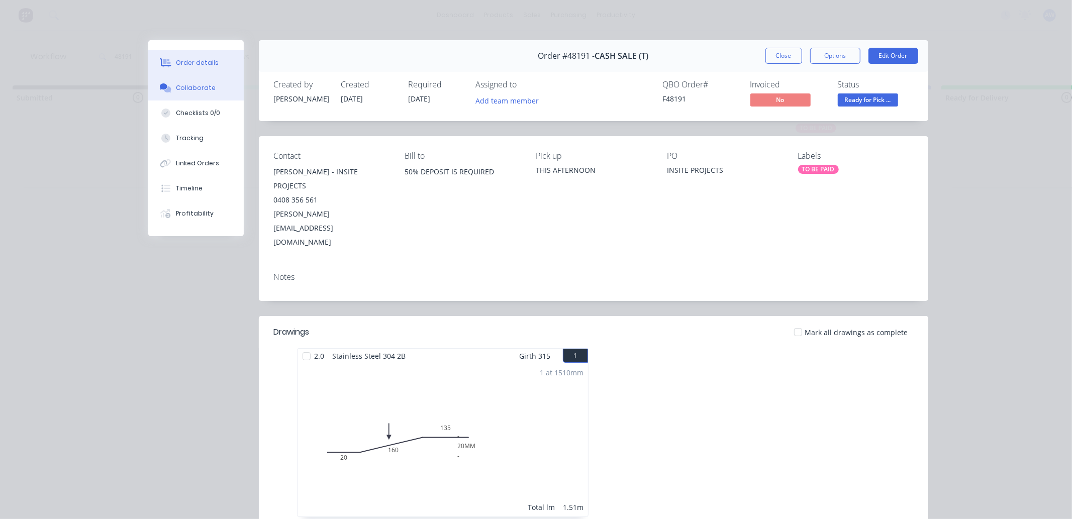
click at [181, 83] on div "Collaborate" at bounding box center [196, 87] width 40 height 9
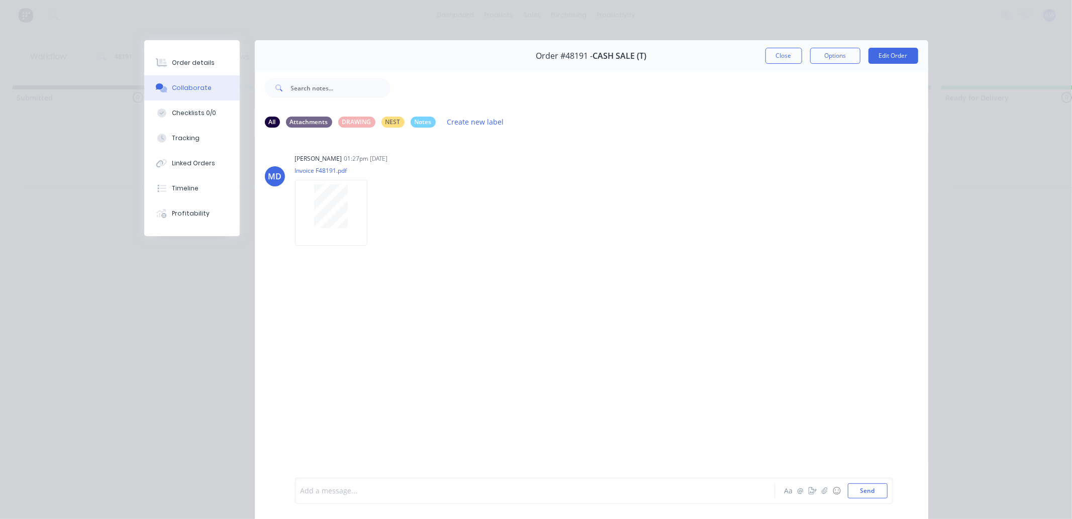
click at [330, 495] on div at bounding box center [521, 491] width 440 height 11
click at [785, 51] on button "Close" at bounding box center [783, 56] width 37 height 16
